Goal: Task Accomplishment & Management: Use online tool/utility

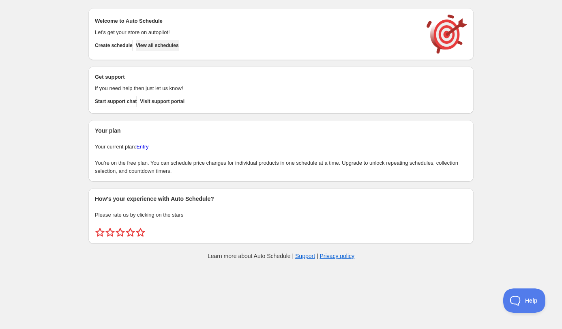
click at [176, 48] on span "View all schedules" at bounding box center [157, 45] width 43 height 6
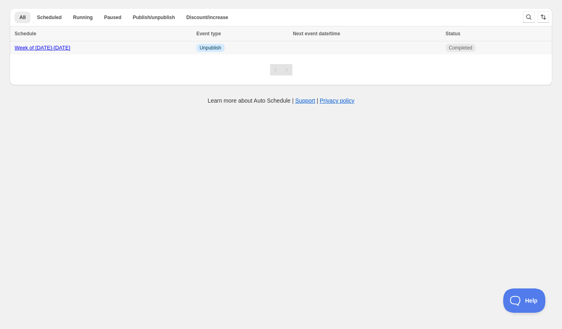
click at [42, 52] on div "Week of [DATE]-[DATE]" at bounding box center [103, 48] width 177 height 8
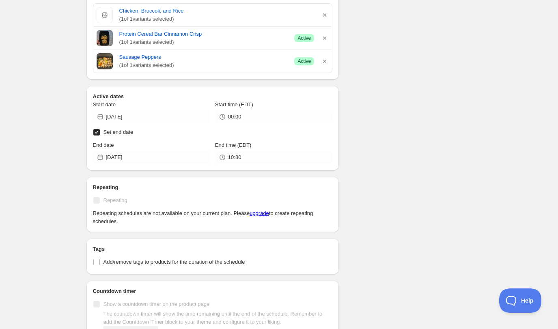
scroll to position [254, 0]
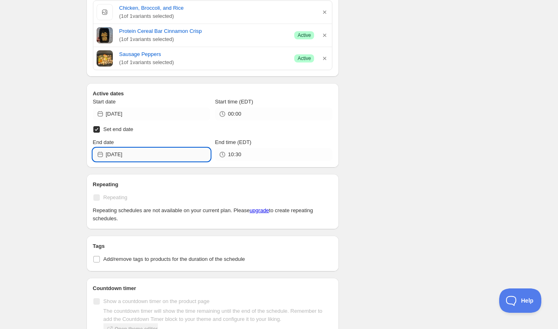
click at [146, 155] on input "[DATE]" at bounding box center [158, 154] width 104 height 13
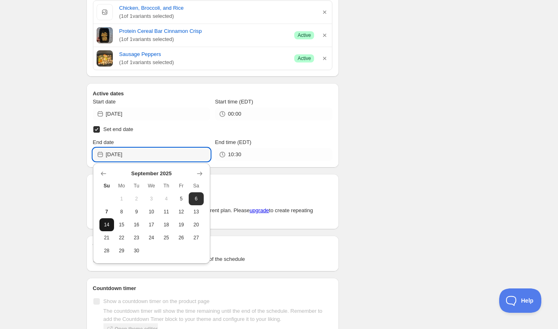
click at [103, 228] on span "14" at bounding box center [107, 225] width 9 height 6
type input "[DATE]"
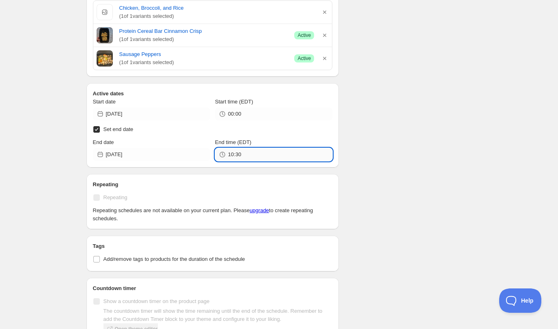
click at [256, 155] on input "10:30" at bounding box center [280, 154] width 104 height 13
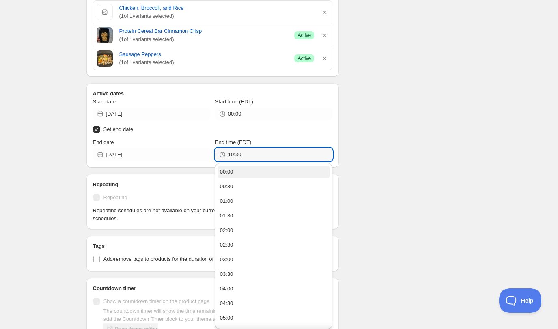
click at [240, 173] on button "00:00" at bounding box center [273, 172] width 112 height 13
type input "00:00"
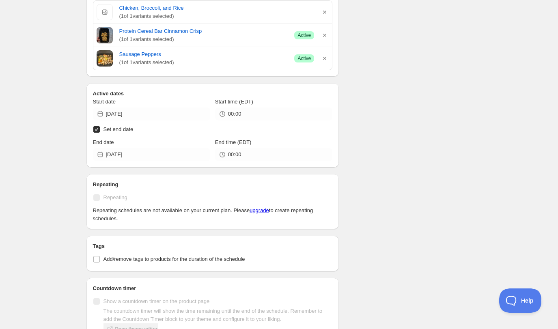
click at [53, 172] on div "Week of [DATE]-[DATE]. This page is ready Week of [DATE]-[DATE] Completed Dupli…" at bounding box center [279, 162] width 558 height 833
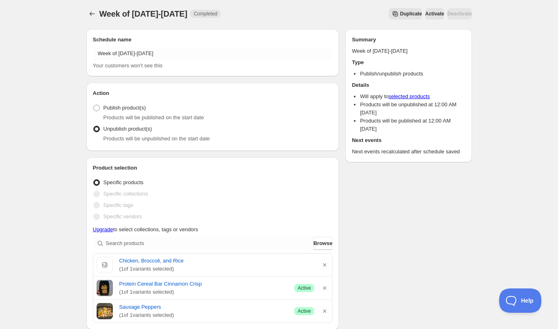
scroll to position [0, 0]
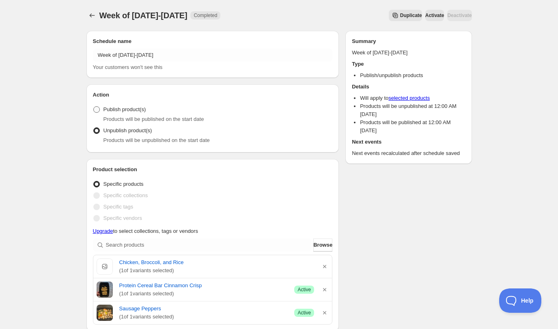
click at [96, 109] on span at bounding box center [96, 109] width 6 height 6
click at [94, 107] on input "Publish product(s)" at bounding box center [93, 106] width 0 height 0
radio input "true"
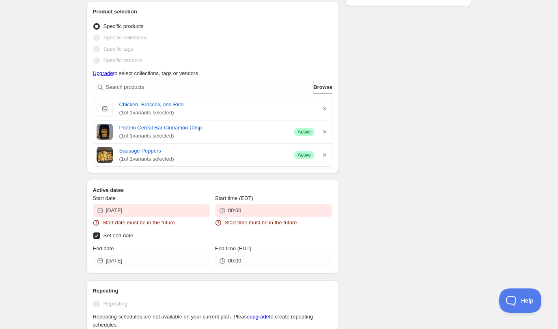
scroll to position [283, 0]
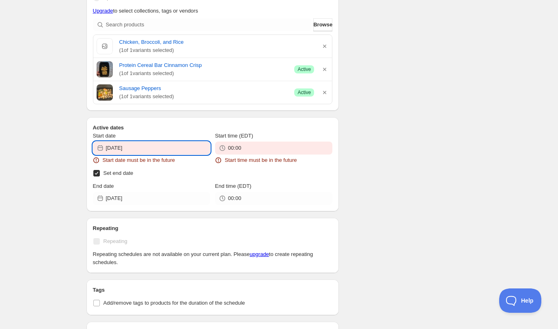
click at [141, 148] on input "[DATE]" at bounding box center [158, 148] width 104 height 13
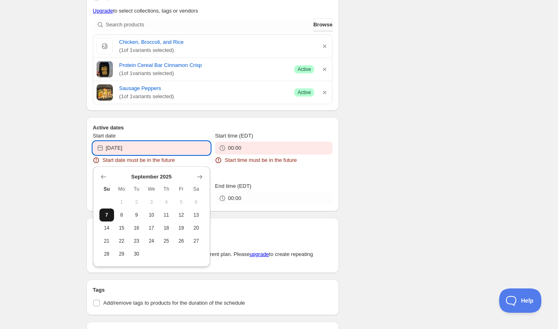
click at [105, 213] on span "7" at bounding box center [107, 215] width 9 height 6
type input "[DATE]"
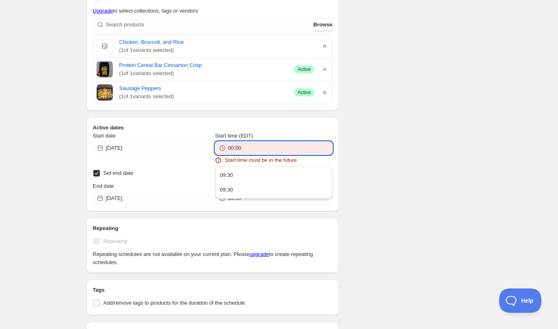
click at [250, 148] on input "00:00" at bounding box center [280, 148] width 104 height 13
click at [247, 150] on input "00:00" at bounding box center [280, 148] width 104 height 13
click at [230, 176] on div "09:30" at bounding box center [226, 175] width 13 height 8
type input "09:30"
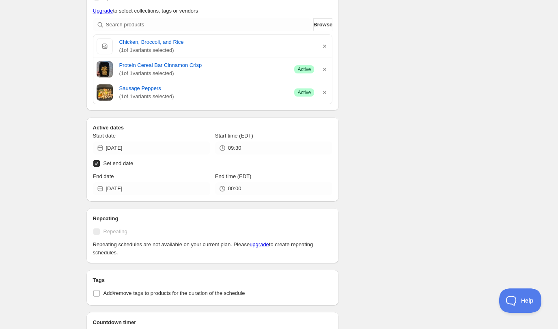
click at [56, 165] on div "Week of [DATE]-[DATE]. This page is ready Week of [DATE]-[DATE] Completed Dupli…" at bounding box center [279, 185] width 558 height 936
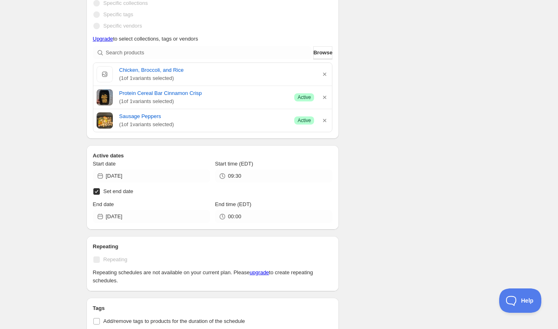
scroll to position [192, 0]
